Goal: Transaction & Acquisition: Download file/media

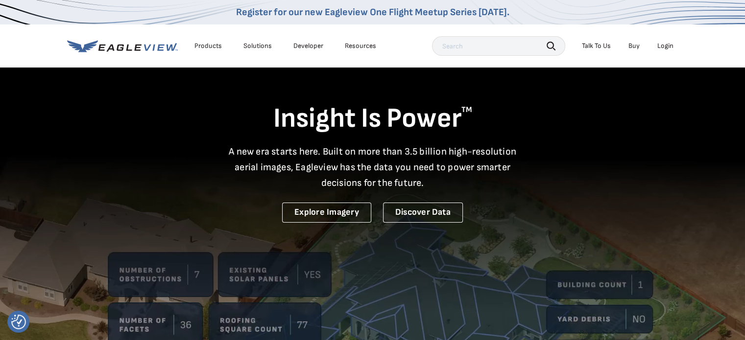
click at [666, 46] on div "Login" at bounding box center [665, 46] width 16 height 9
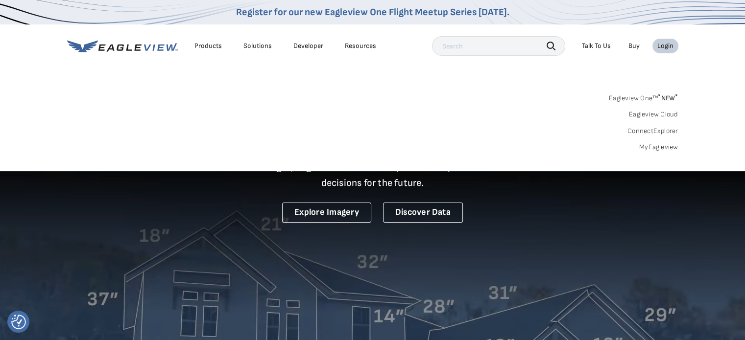
click at [644, 148] on link "MyEagleview" at bounding box center [658, 147] width 39 height 9
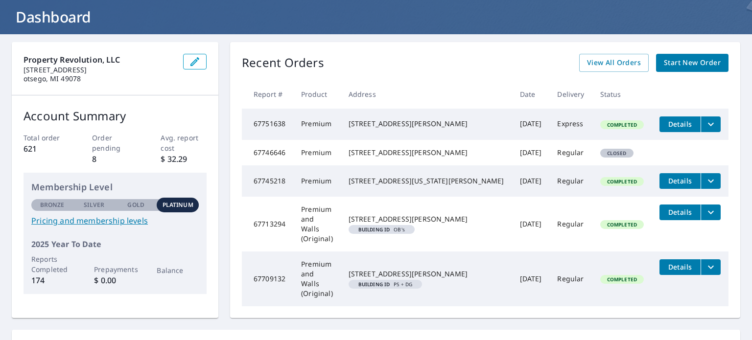
scroll to position [46, 0]
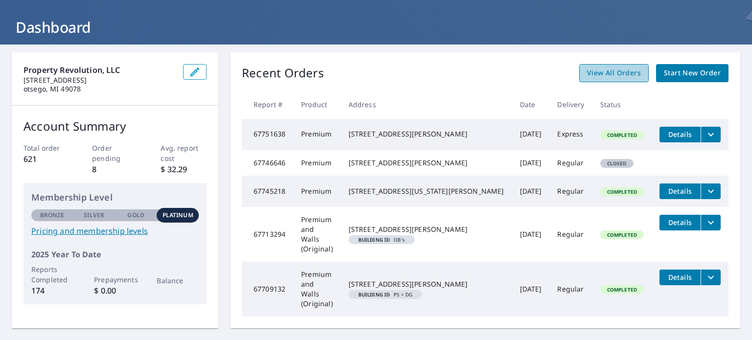
click at [597, 80] on link "View All Orders" at bounding box center [614, 73] width 70 height 18
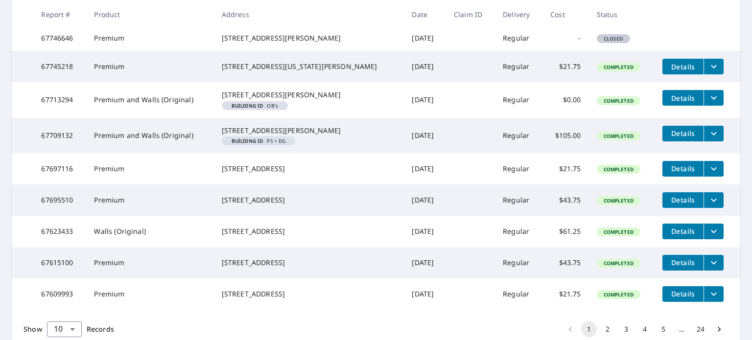
scroll to position [174, 0]
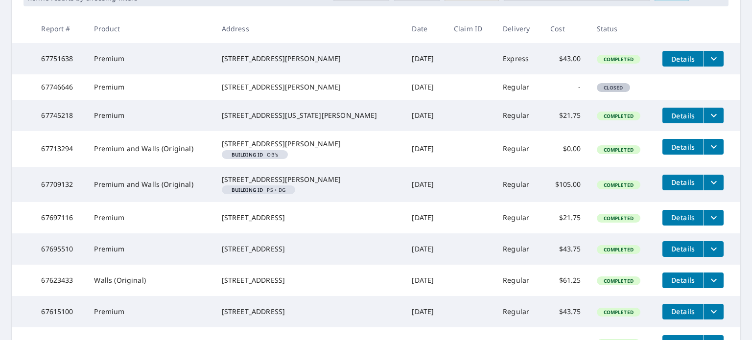
click at [257, 157] on em "Building ID" at bounding box center [248, 154] width 32 height 5
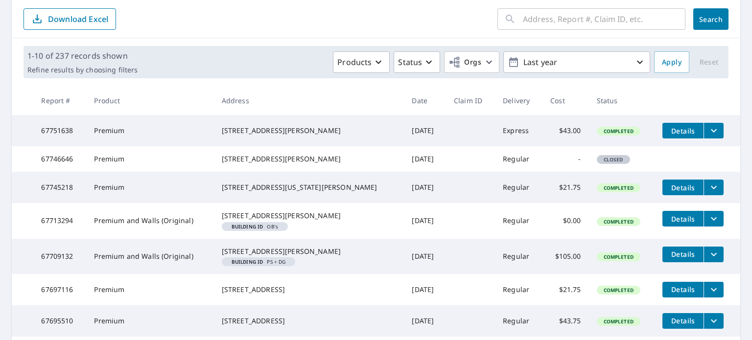
scroll to position [125, 0]
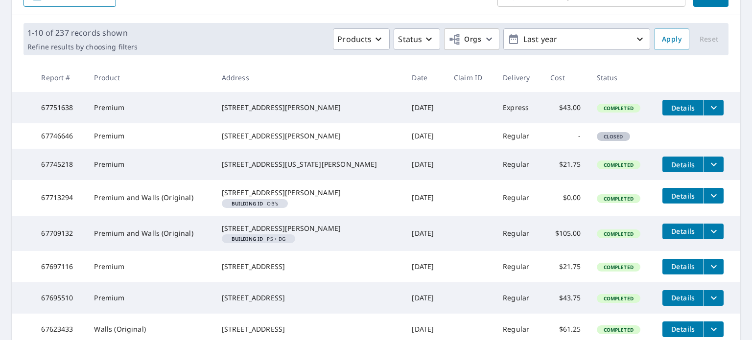
click at [708, 170] on icon "filesDropdownBtn-67745218" at bounding box center [714, 165] width 12 height 12
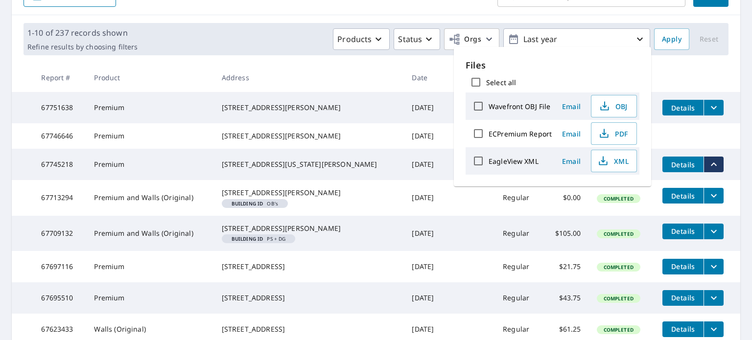
click at [668, 172] on button "Details" at bounding box center [683, 165] width 41 height 16
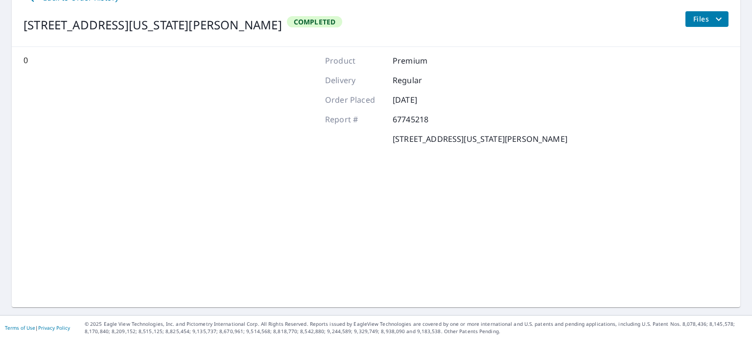
scroll to position [116, 0]
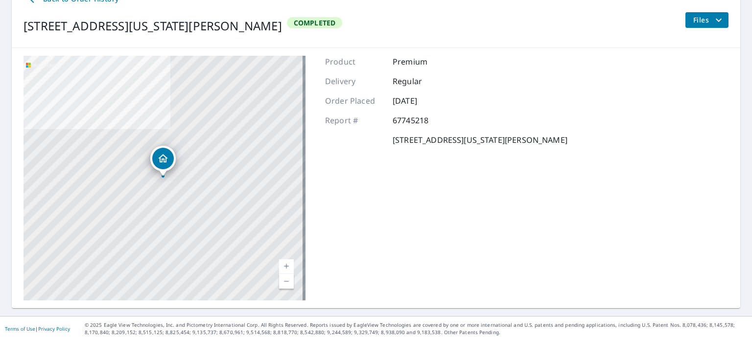
click at [531, 109] on div "Product Premium Delivery Regular Order Placed Oct 06, 2025 Report # 67745218 65…" at bounding box center [446, 178] width 242 height 245
click at [694, 28] on div "Files" at bounding box center [707, 25] width 44 height 27
click at [694, 23] on span "Files" at bounding box center [708, 20] width 31 height 12
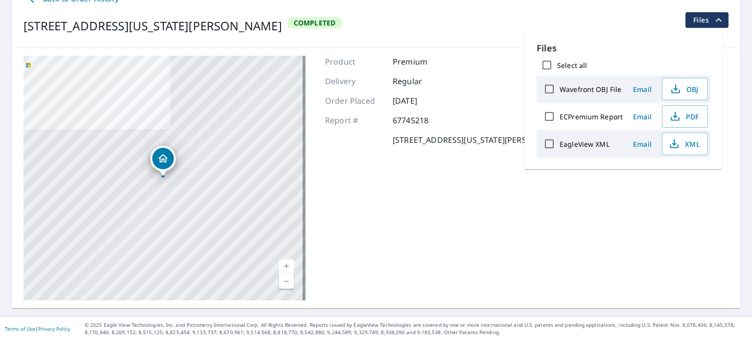
click at [590, 88] on label "Wavefront OBJ File" at bounding box center [591, 89] width 62 height 9
click at [560, 88] on input "Wavefront OBJ File" at bounding box center [549, 89] width 21 height 21
checkbox input "true"
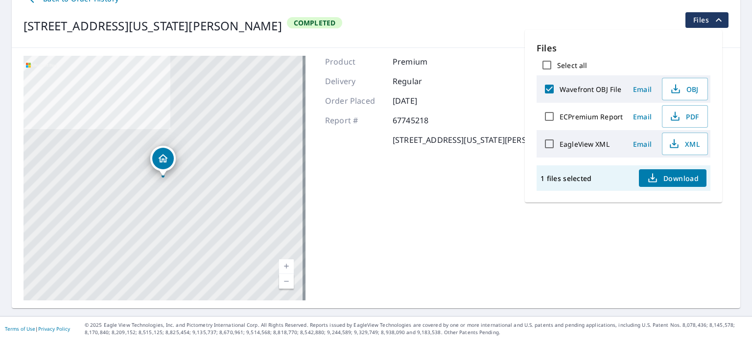
click at [597, 117] on label "ECPremium Report" at bounding box center [591, 116] width 63 height 9
click at [560, 117] on input "ECPremium Report" at bounding box center [549, 116] width 21 height 21
checkbox input "true"
click at [585, 148] on div "EagleView XML" at bounding box center [581, 144] width 84 height 21
click at [664, 180] on span "Download" at bounding box center [673, 178] width 52 height 12
